Goal: Task Accomplishment & Management: Complete application form

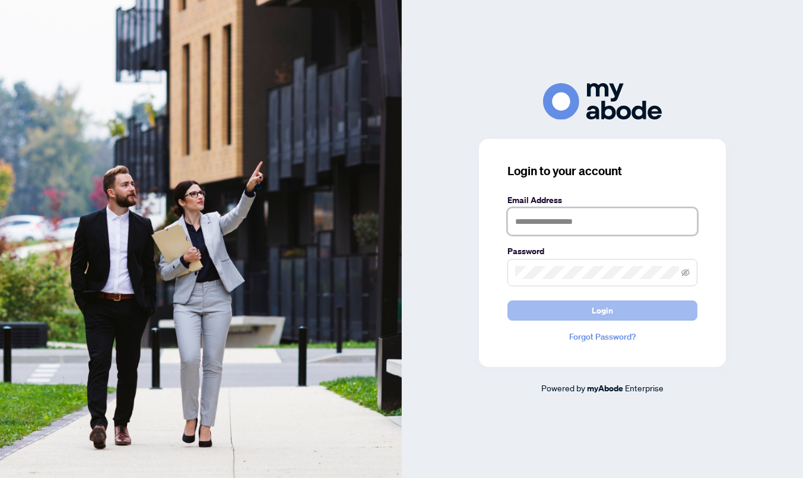
type input "**********"
click at [576, 312] on button "Login" at bounding box center [603, 310] width 190 height 20
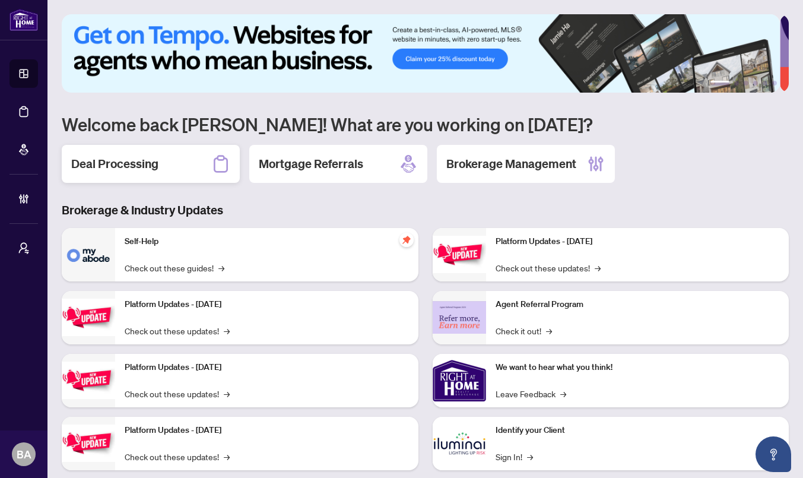
click at [139, 159] on h2 "Deal Processing" at bounding box center [114, 164] width 87 height 17
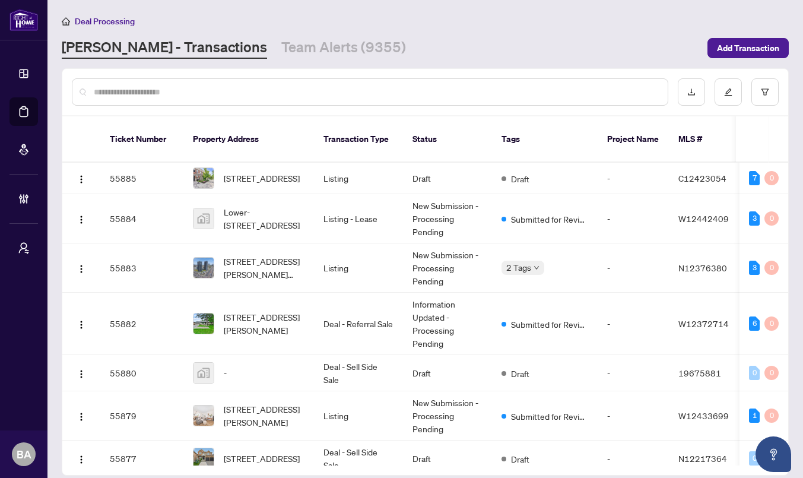
click at [617, 21] on div "Deal Processing" at bounding box center [425, 21] width 727 height 14
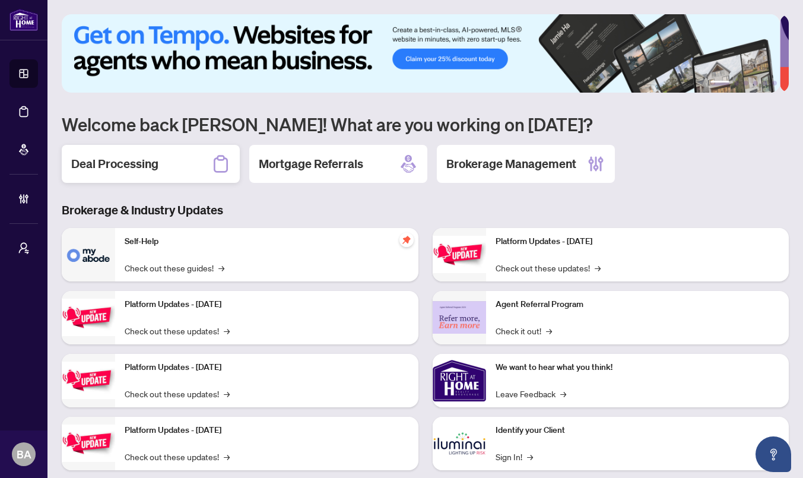
click at [102, 164] on h2 "Deal Processing" at bounding box center [114, 164] width 87 height 17
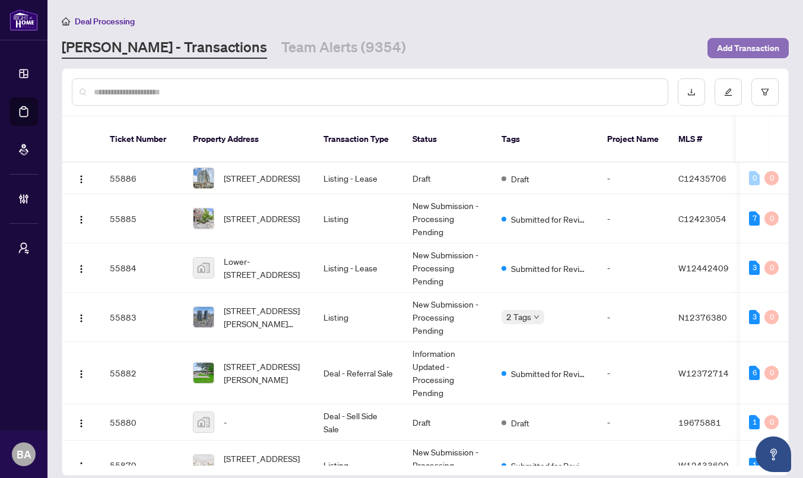
click at [755, 45] on span "Add Transaction" at bounding box center [748, 48] width 62 height 19
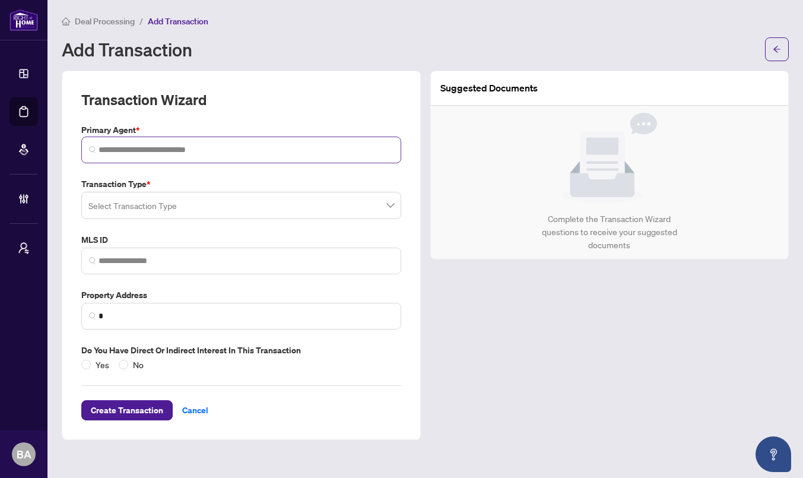
click at [160, 156] on span at bounding box center [241, 150] width 320 height 27
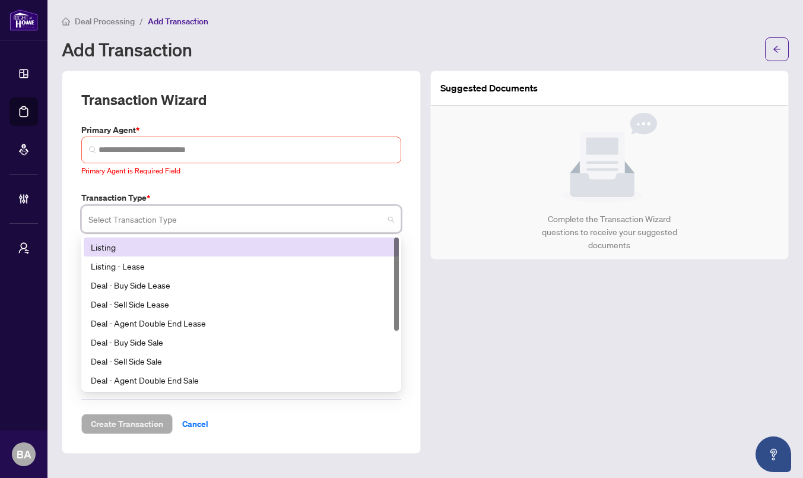
click at [150, 209] on input "search" at bounding box center [235, 221] width 295 height 26
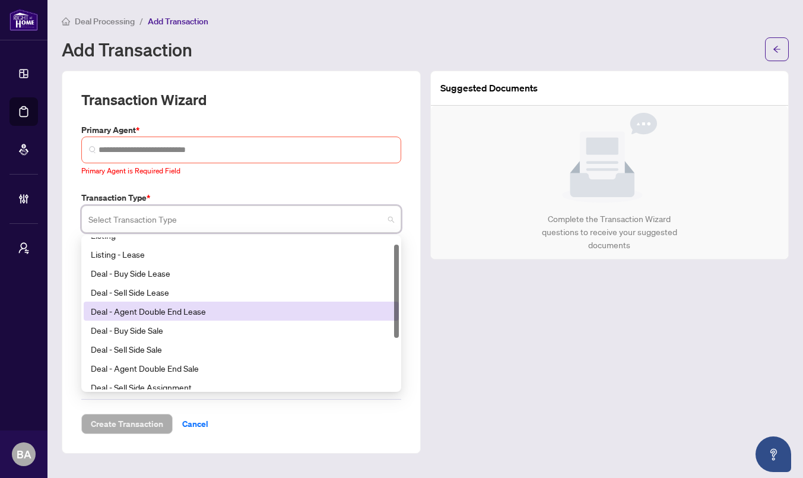
scroll to position [14, 0]
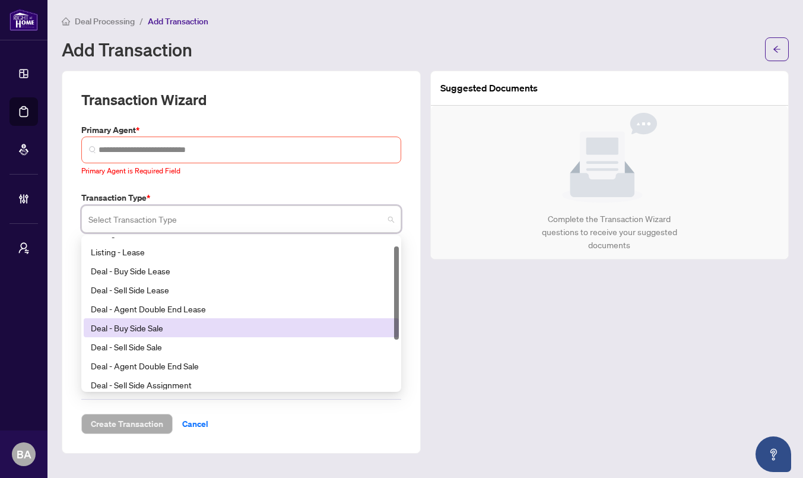
click at [172, 321] on div "Deal - Buy Side Sale" at bounding box center [241, 327] width 301 height 13
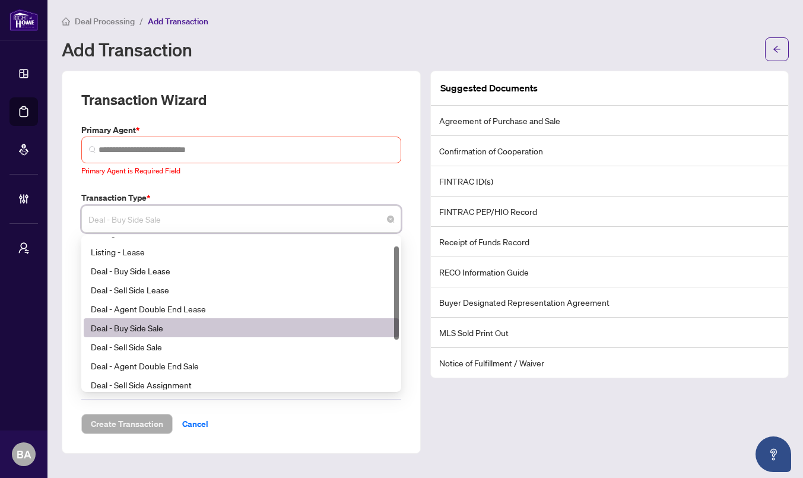
click at [190, 216] on span "Deal - Buy Side Sale" at bounding box center [241, 219] width 306 height 23
